Goal: Information Seeking & Learning: Learn about a topic

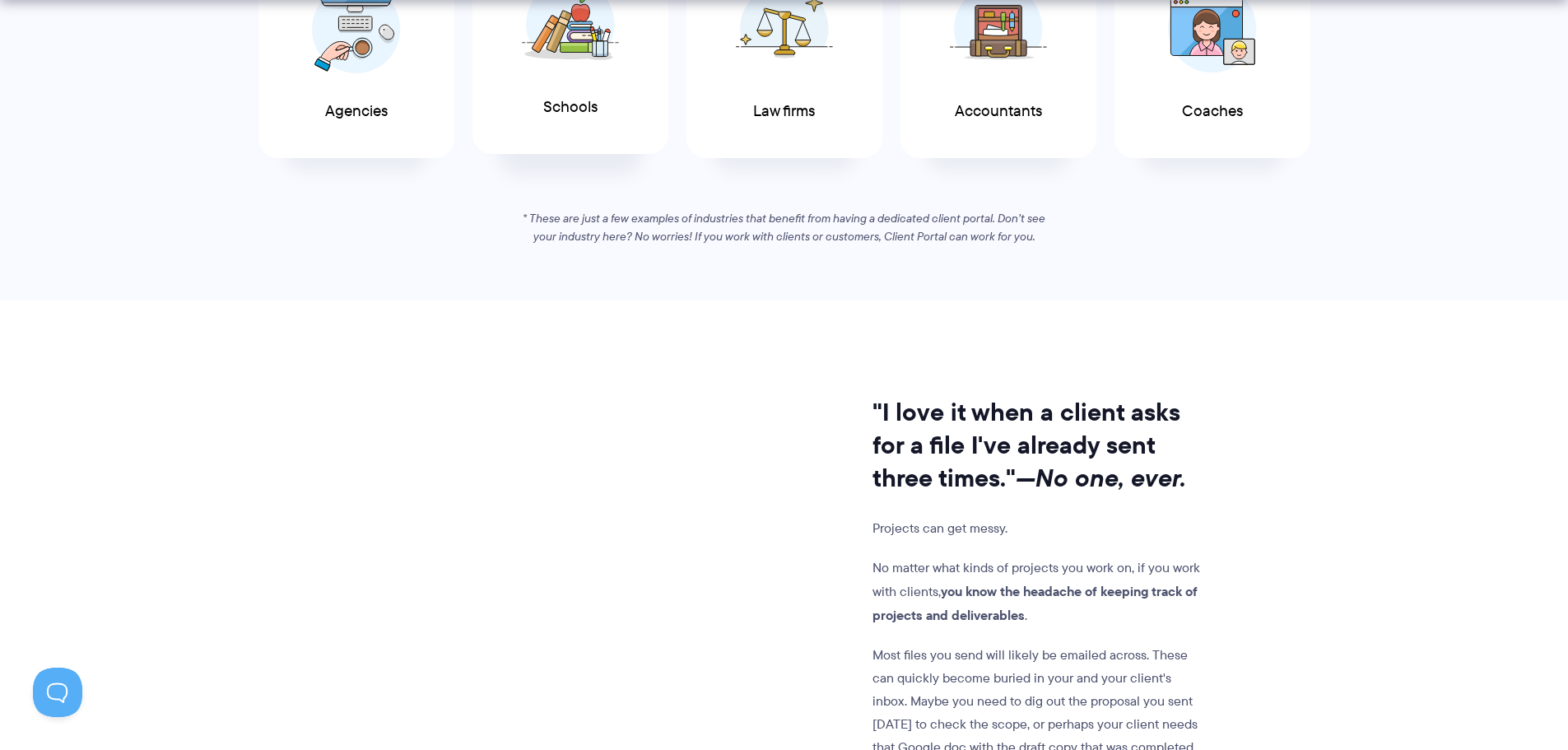
scroll to position [1153, 0]
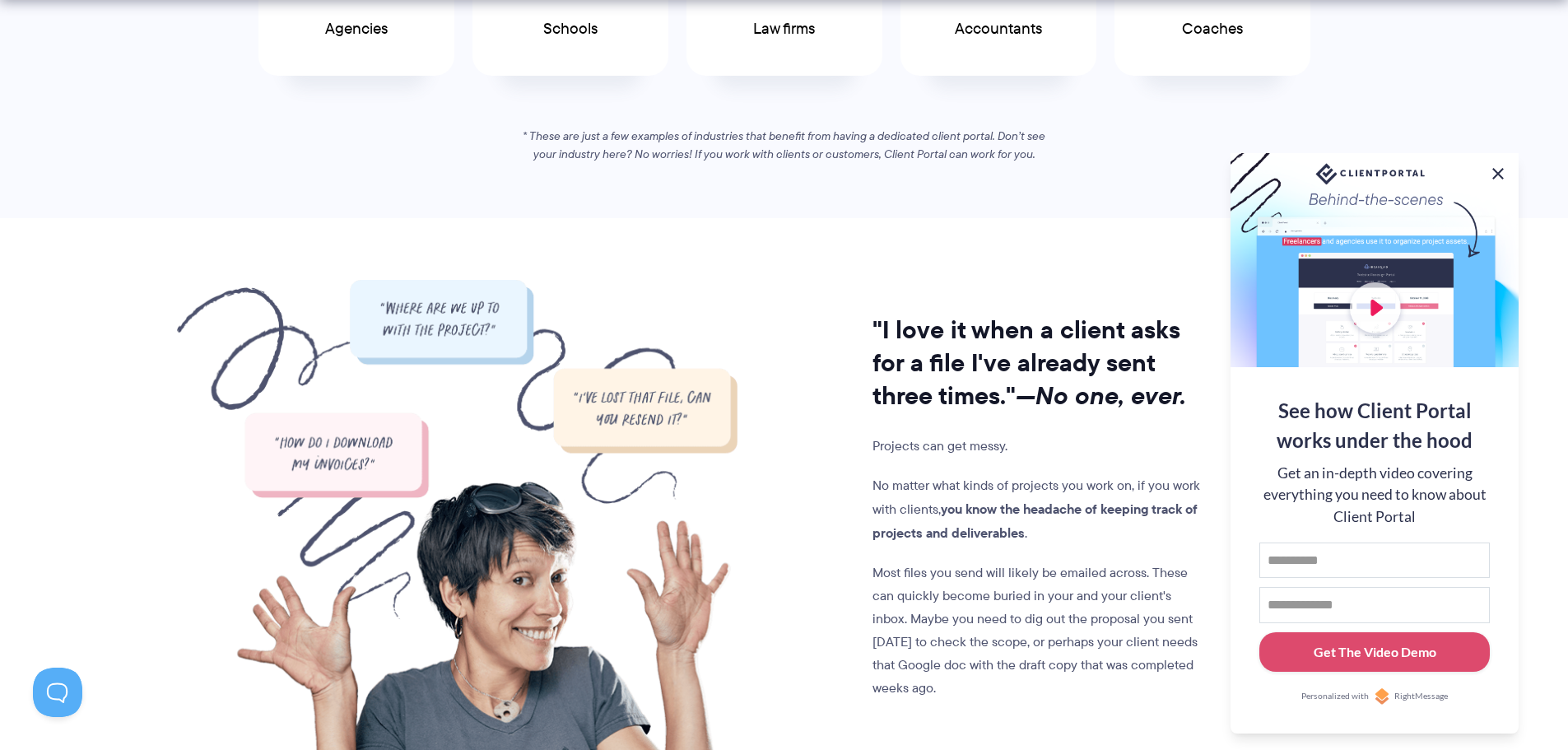
click at [1497, 167] on button at bounding box center [1498, 174] width 20 height 20
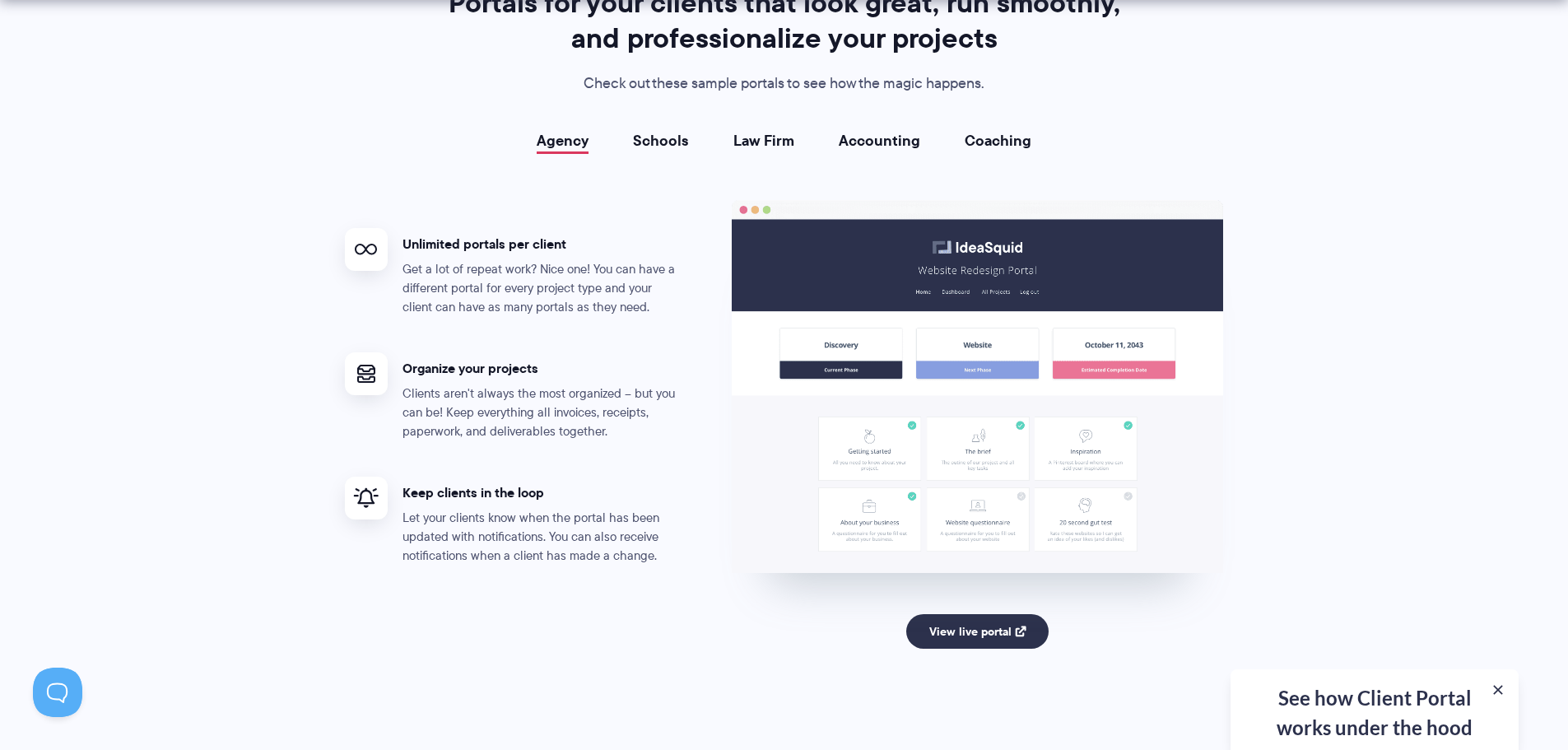
scroll to position [3047, 0]
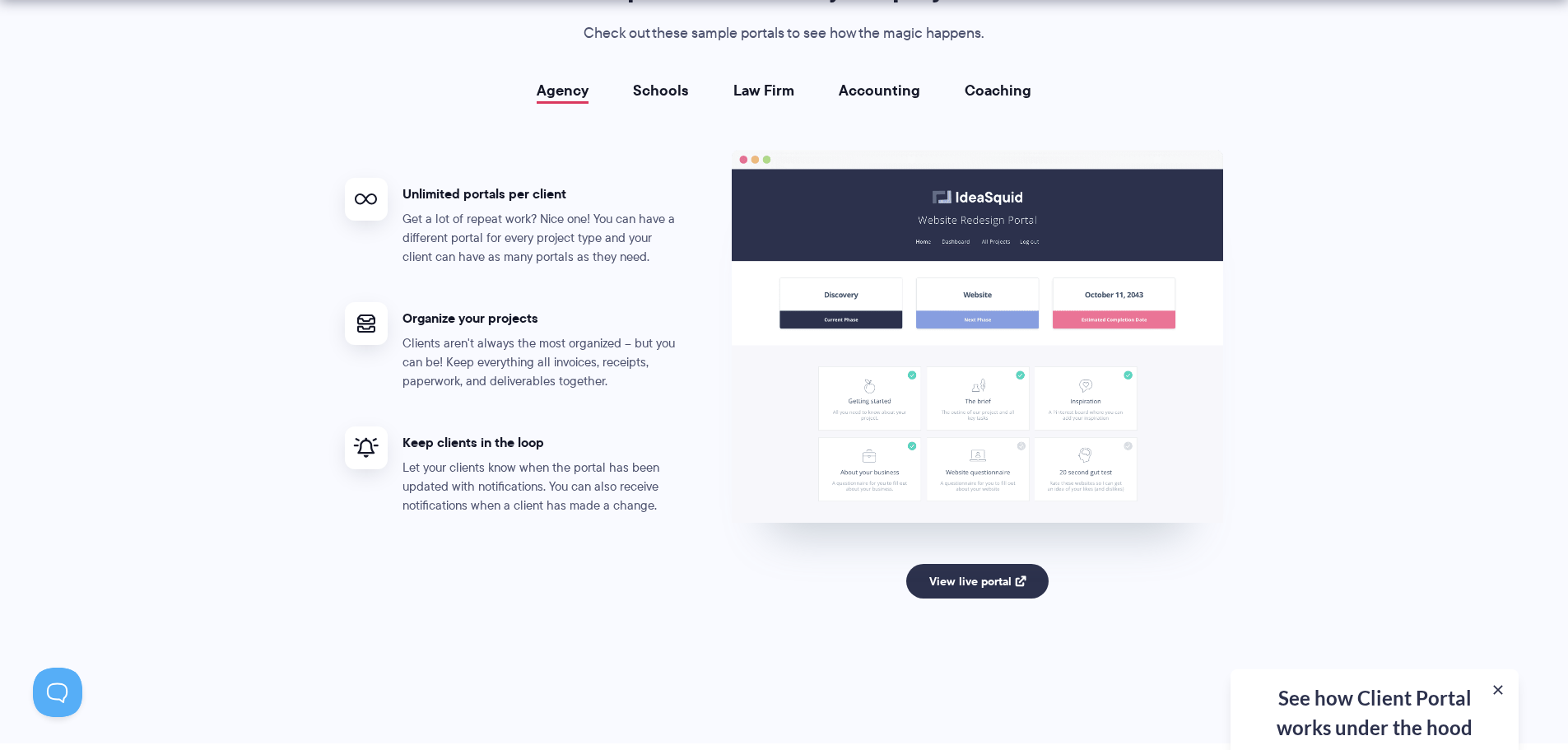
click at [654, 97] on link "Schools" at bounding box center [662, 91] width 56 height 17
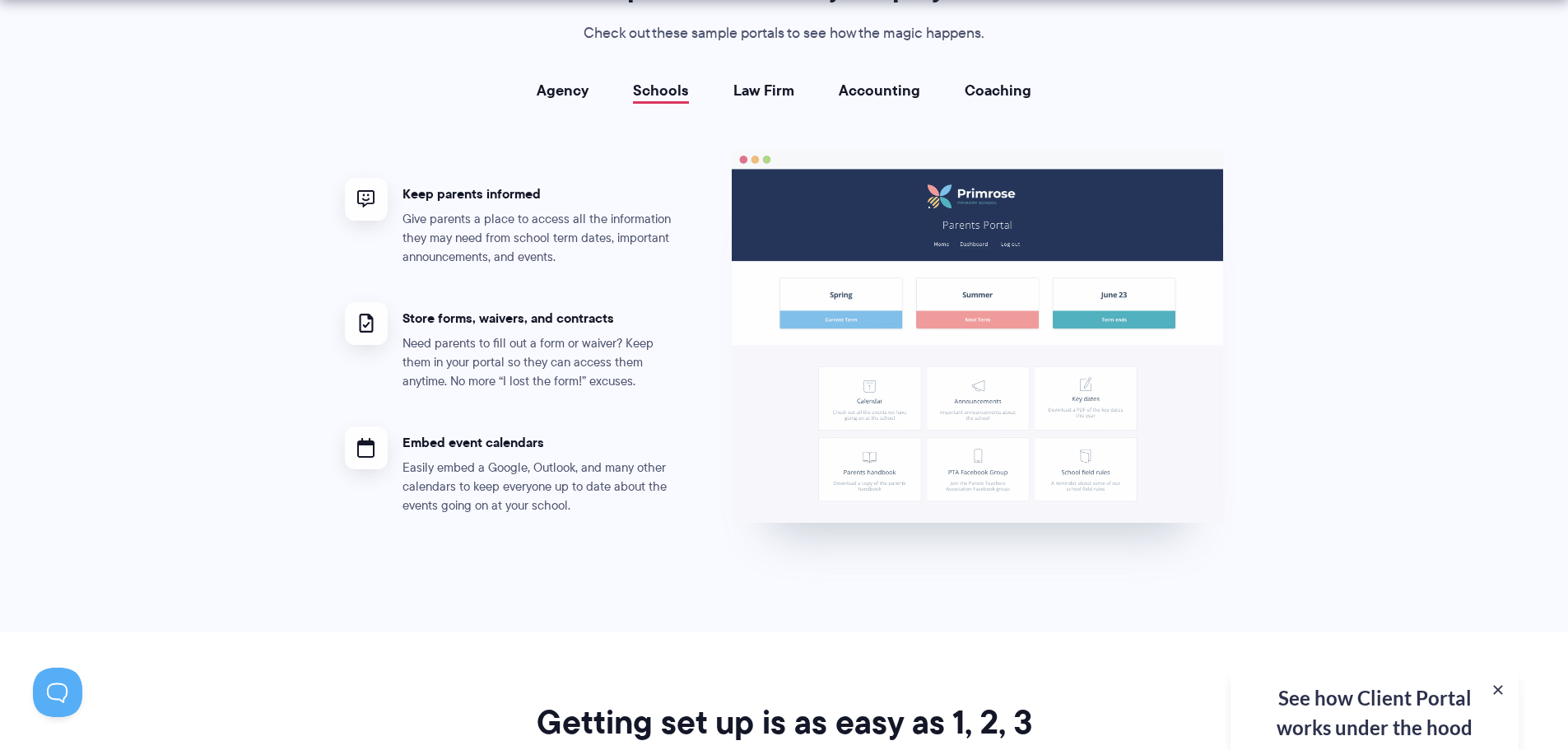
click at [752, 87] on link "Law Firm" at bounding box center [764, 91] width 61 height 17
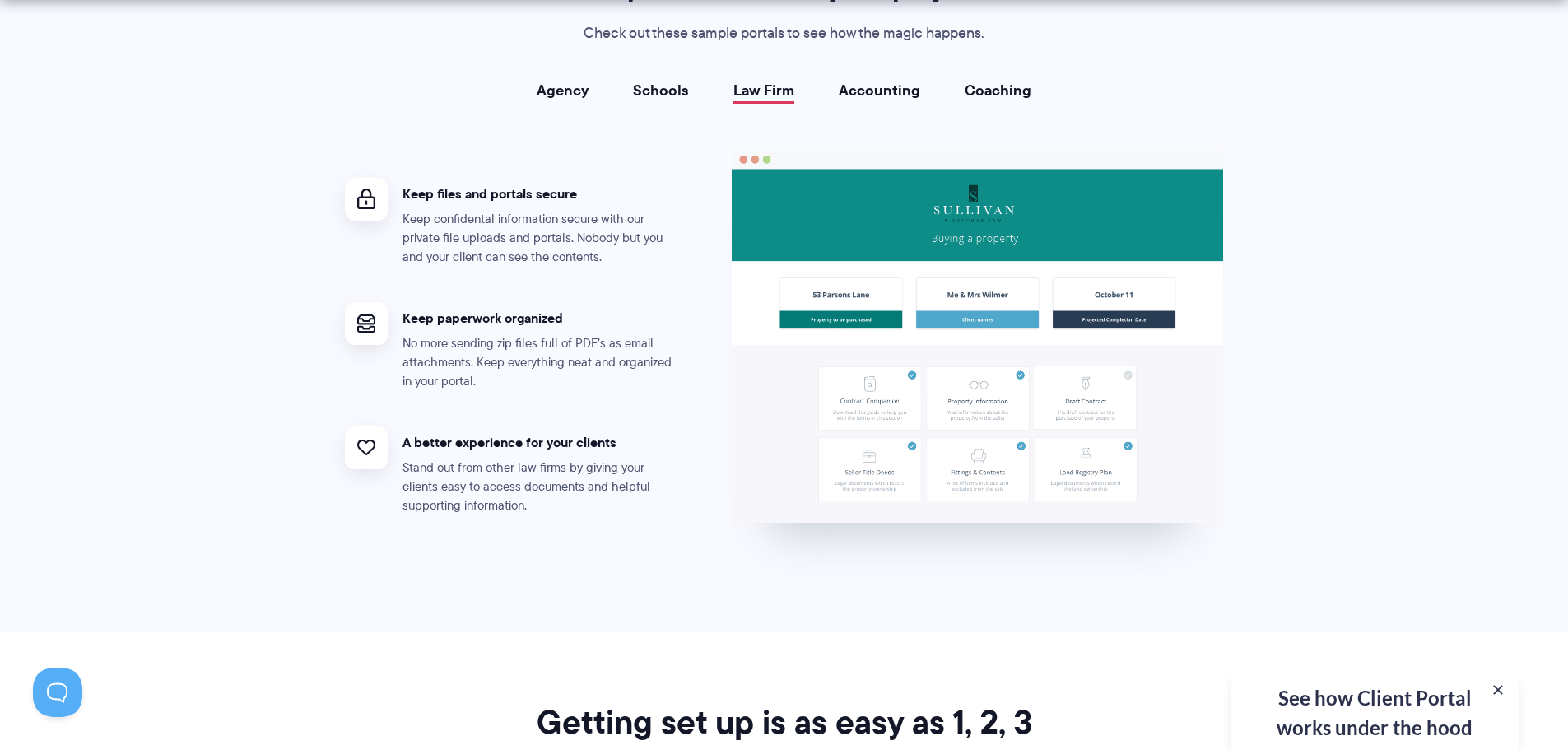
click at [886, 98] on link "Accounting" at bounding box center [879, 91] width 82 height 17
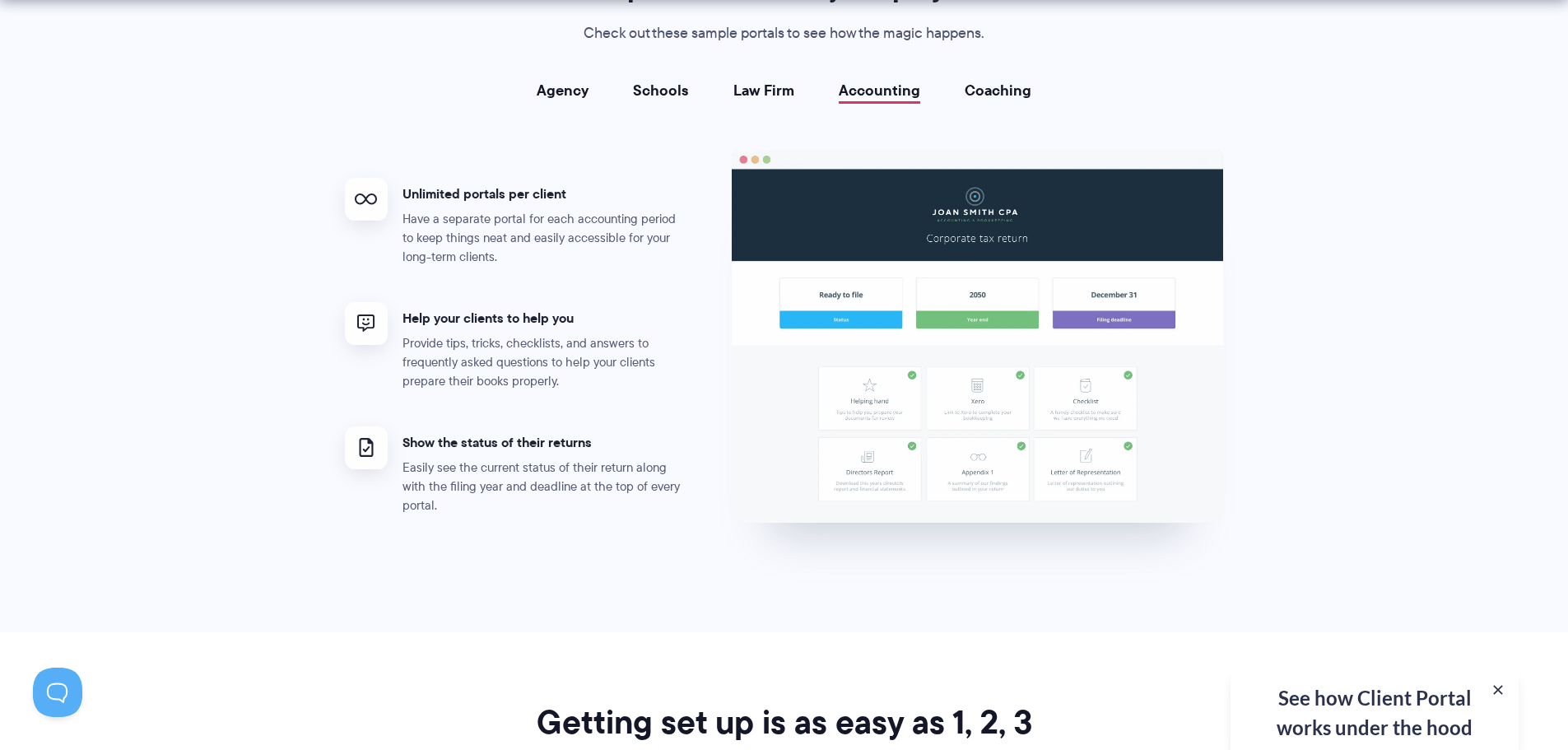
click at [990, 98] on link "Coaching" at bounding box center [997, 91] width 67 height 17
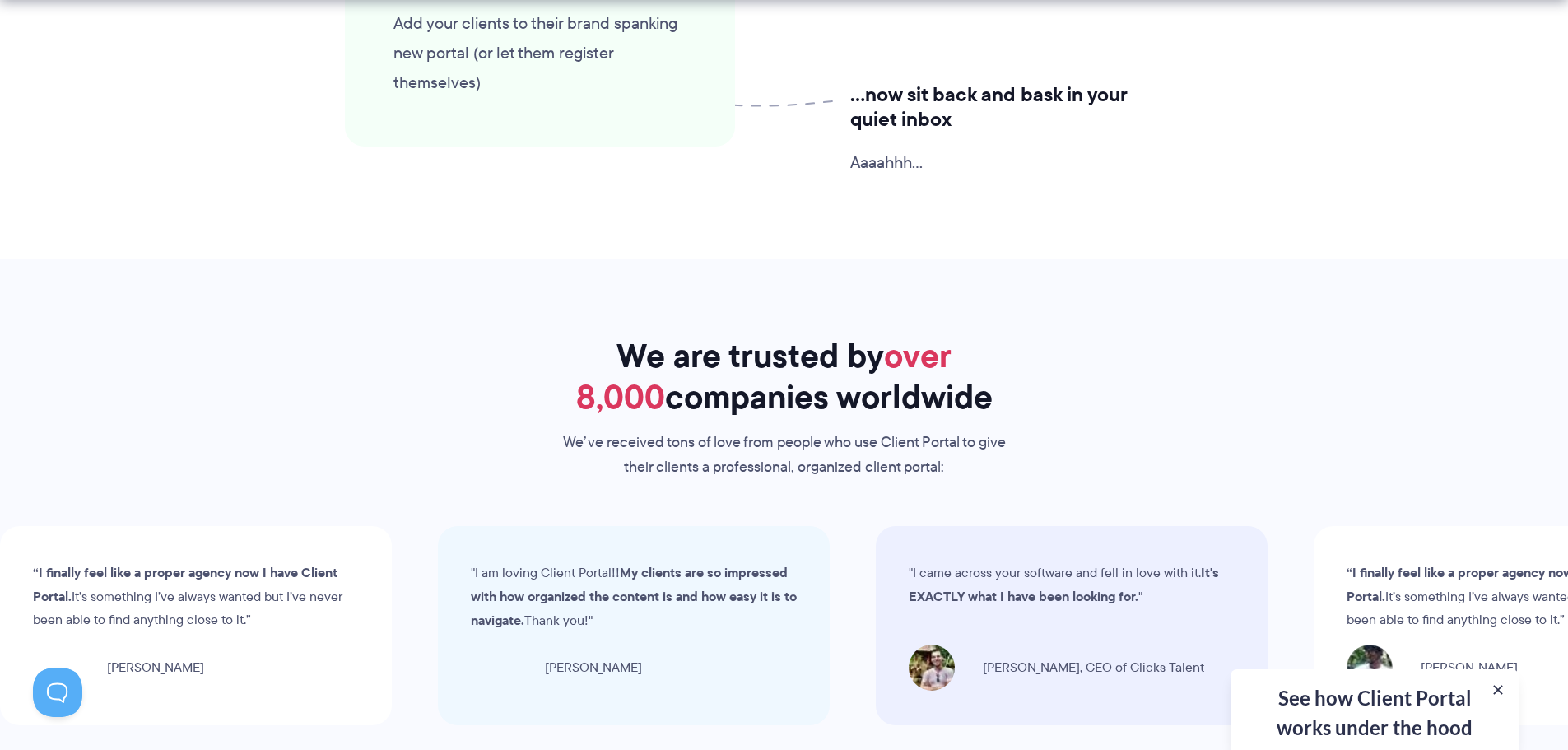
scroll to position [4446, 0]
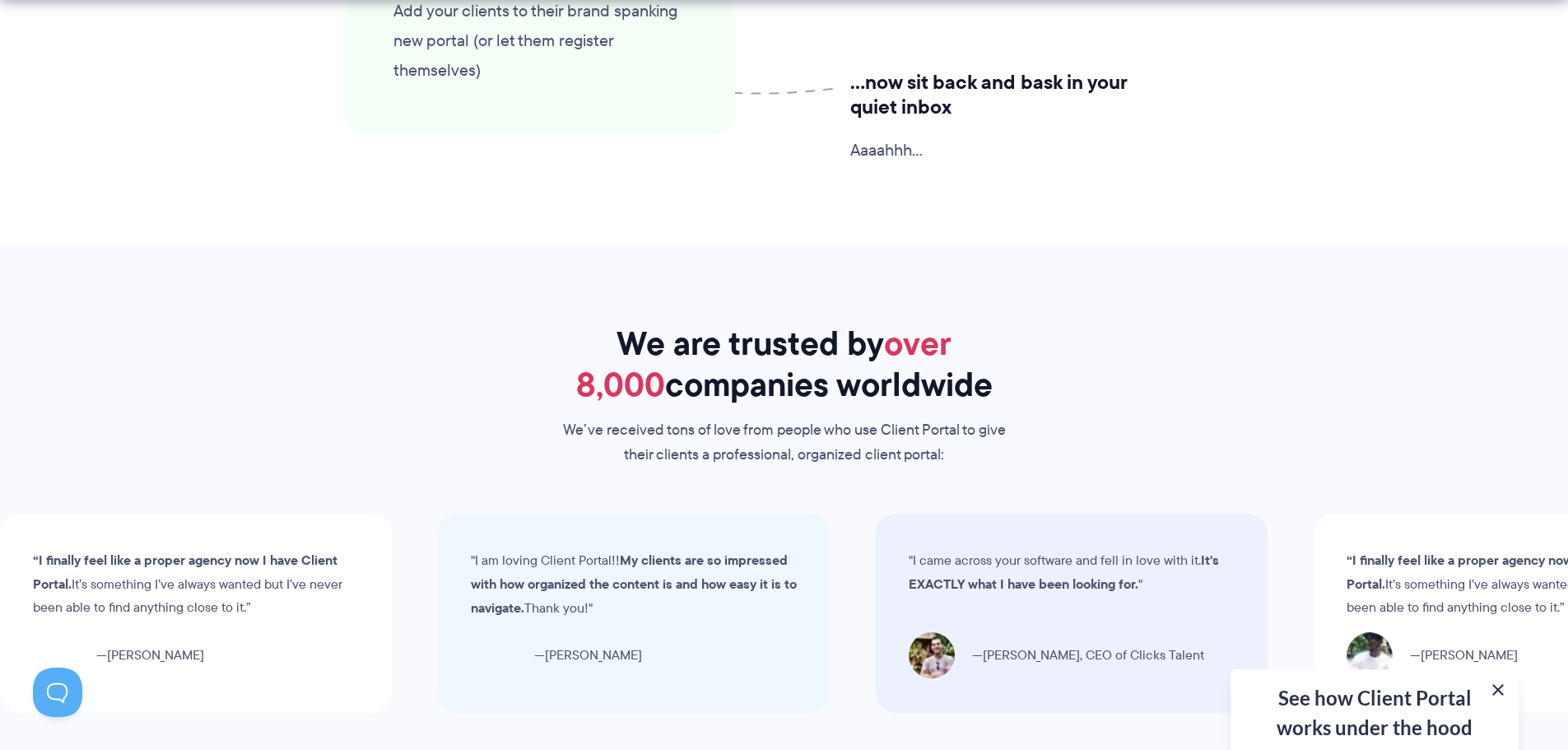
click at [1497, 693] on button at bounding box center [1498, 690] width 20 height 20
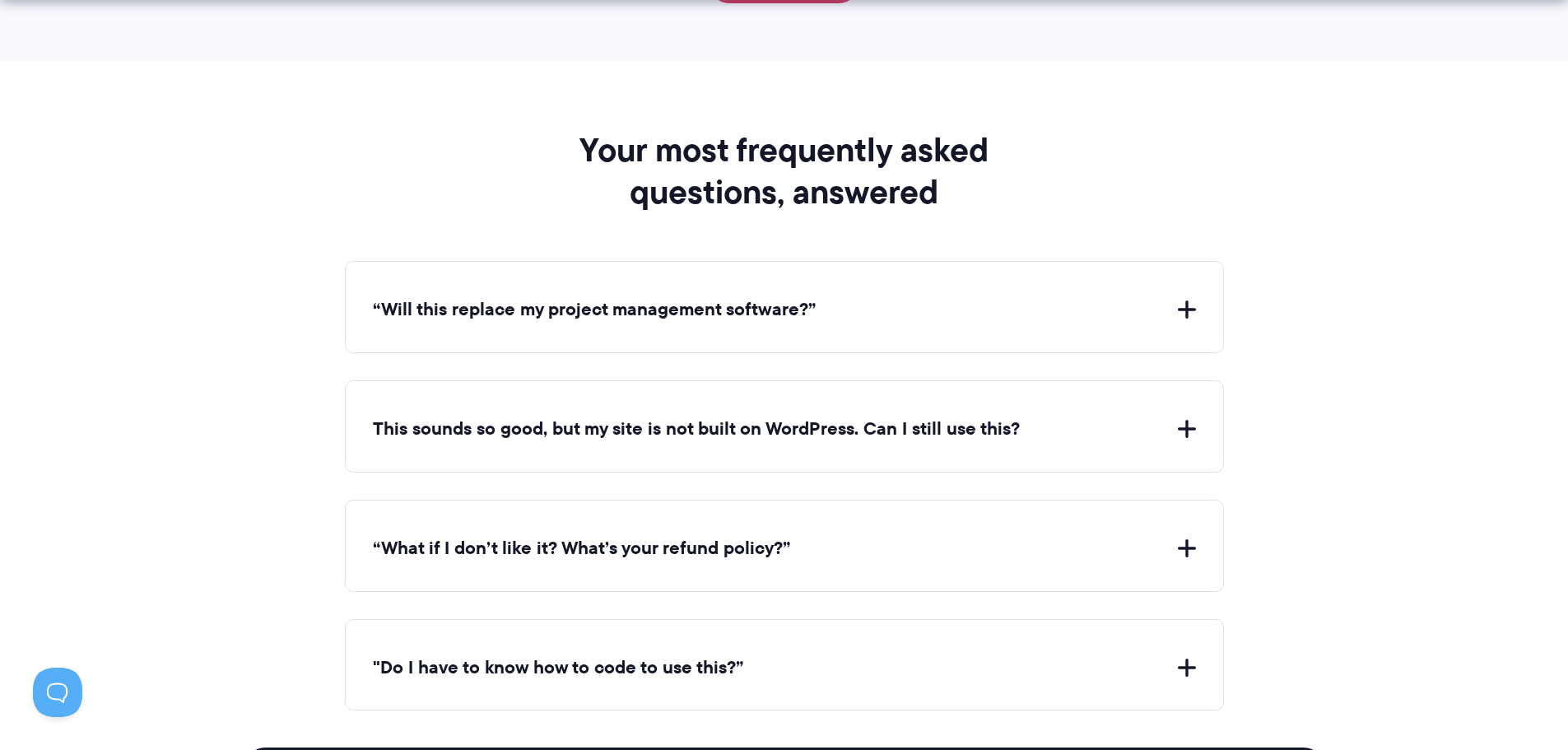
scroll to position [5846, 0]
